Goal: Task Accomplishment & Management: Manage account settings

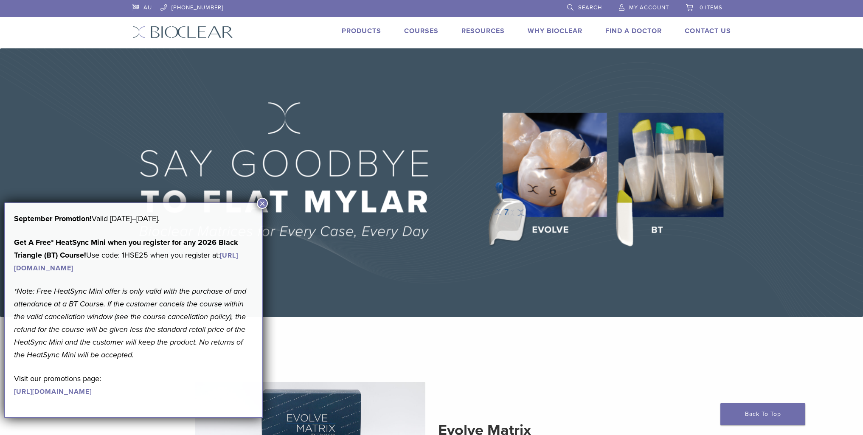
click at [648, 6] on span "My Account" at bounding box center [649, 7] width 40 height 7
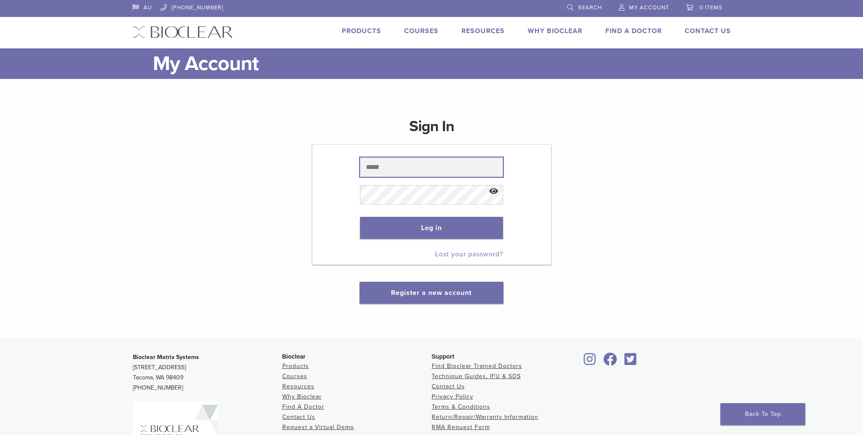
click at [401, 171] on input "text" at bounding box center [431, 167] width 143 height 20
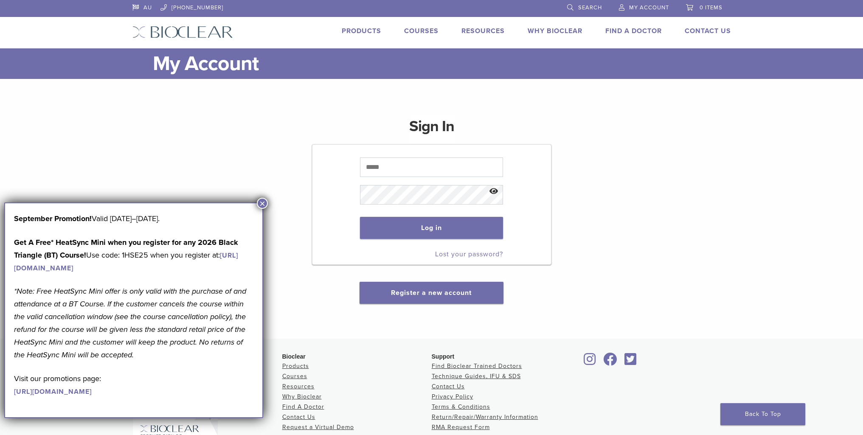
click at [264, 202] on button "×" at bounding box center [262, 203] width 11 height 11
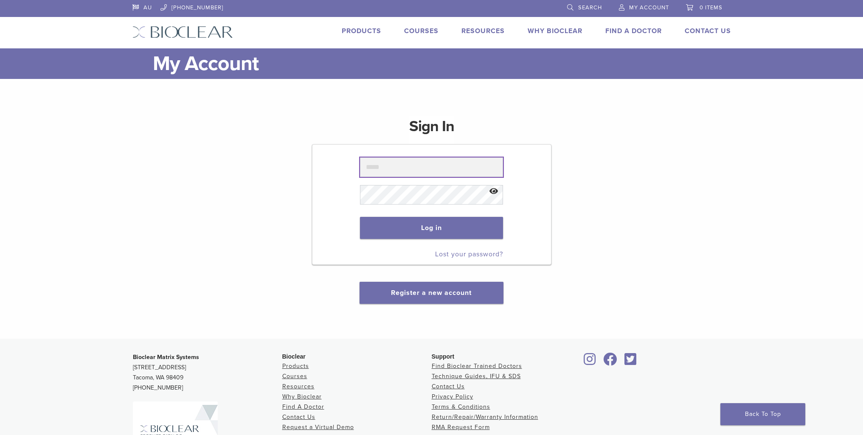
click at [408, 168] on input "text" at bounding box center [431, 167] width 143 height 20
type input "**********"
click at [474, 255] on link "Lost your password?" at bounding box center [469, 254] width 68 height 8
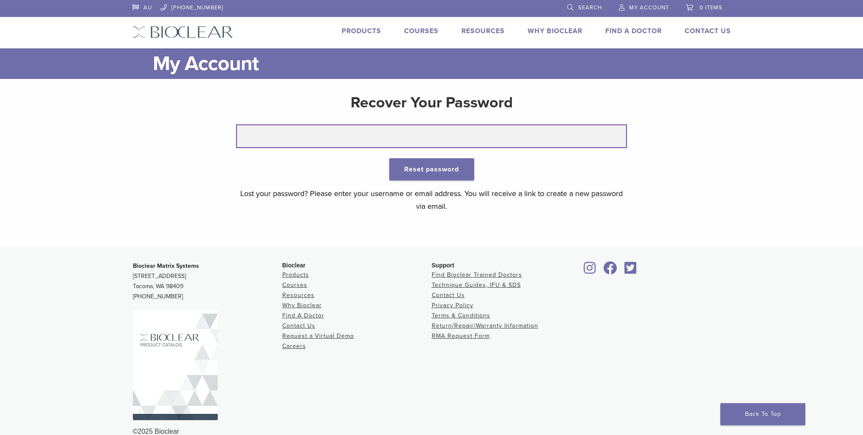
click at [325, 133] on input "text" at bounding box center [431, 136] width 389 height 22
type input "**********"
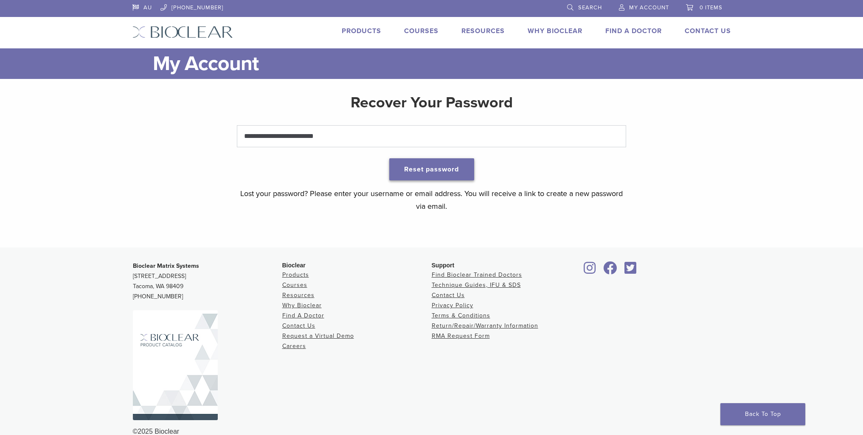
click at [429, 168] on button "Reset password" at bounding box center [431, 169] width 85 height 22
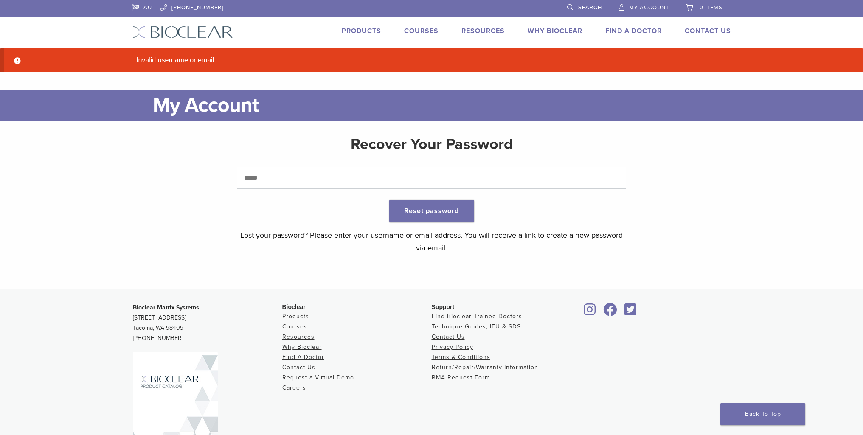
click at [643, 11] on span "My Account" at bounding box center [649, 7] width 40 height 7
click at [640, 6] on span "My Account" at bounding box center [649, 7] width 40 height 7
